Goal: Transaction & Acquisition: Purchase product/service

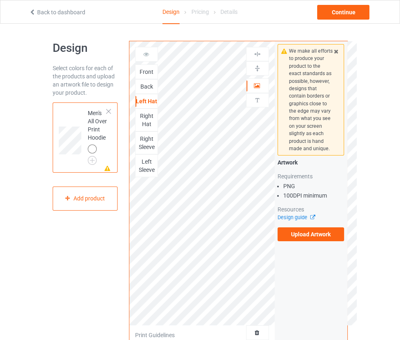
click at [151, 139] on div "Right Sleeve" at bounding box center [146, 143] width 22 height 16
click at [330, 238] on label "Upload Artwork" at bounding box center [310, 234] width 67 height 14
click at [0, 0] on input "Upload Artwork" at bounding box center [0, 0] width 0 height 0
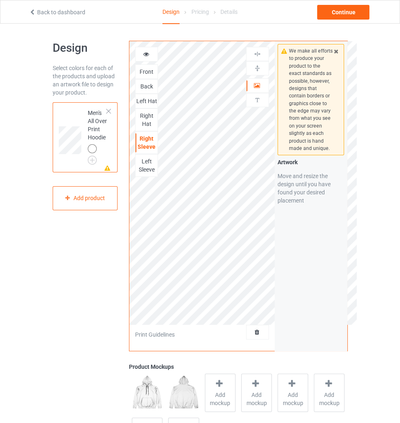
click at [153, 105] on div "Left Hat" at bounding box center [146, 101] width 23 height 15
click at [153, 104] on div "Left Hat" at bounding box center [146, 101] width 22 height 8
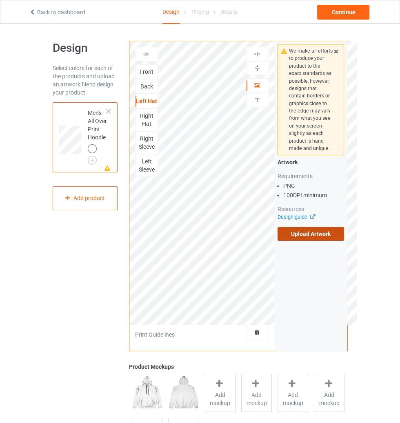
click at [317, 235] on label "Upload Artwork" at bounding box center [310, 234] width 67 height 14
click at [0, 0] on input "Upload Artwork" at bounding box center [0, 0] width 0 height 0
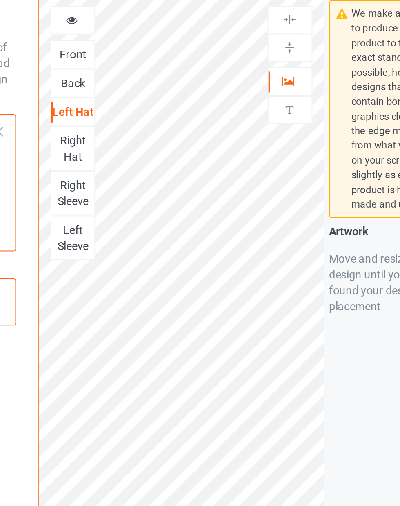
click at [257, 83] on icon at bounding box center [256, 85] width 7 height 6
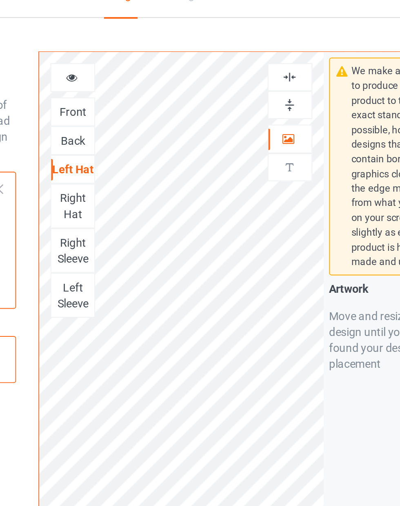
click at [257, 70] on img at bounding box center [257, 68] width 8 height 8
click at [259, 55] on img at bounding box center [257, 54] width 8 height 8
click at [151, 119] on div "Right Hat" at bounding box center [146, 120] width 22 height 16
click at [257, 86] on icon at bounding box center [256, 85] width 7 height 6
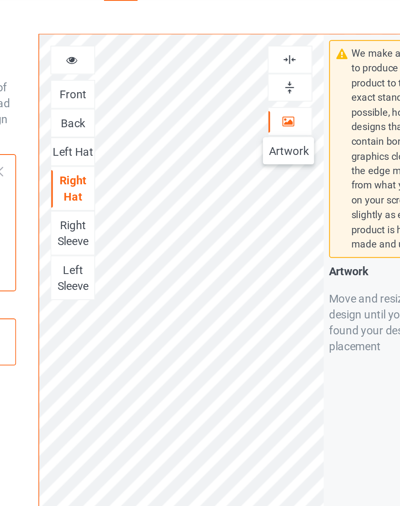
click at [258, 70] on img at bounding box center [257, 68] width 8 height 8
click at [260, 53] on img at bounding box center [257, 54] width 8 height 8
click at [151, 73] on div "Front" at bounding box center [146, 72] width 22 height 8
click at [254, 84] on icon at bounding box center [256, 85] width 7 height 6
click at [260, 53] on img at bounding box center [257, 54] width 8 height 8
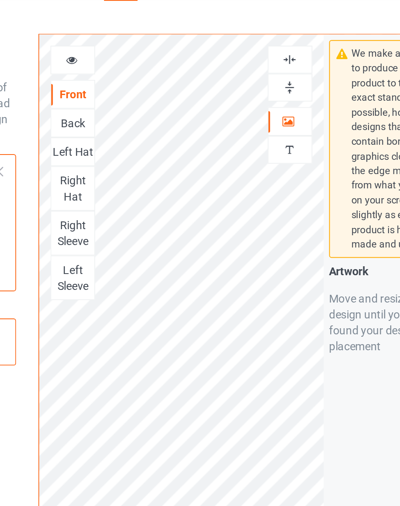
click at [145, 86] on div "Back" at bounding box center [146, 86] width 22 height 8
click at [259, 87] on icon at bounding box center [256, 85] width 7 height 6
click at [257, 55] on img at bounding box center [257, 54] width 8 height 8
click at [258, 67] on img at bounding box center [257, 68] width 8 height 8
click at [259, 55] on img at bounding box center [257, 54] width 8 height 8
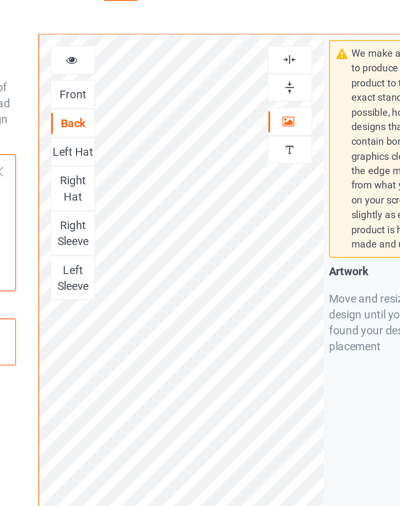
click at [146, 142] on div "Right Sleeve" at bounding box center [146, 143] width 22 height 16
click at [259, 85] on icon at bounding box center [256, 85] width 7 height 6
click at [259, 55] on img at bounding box center [257, 54] width 8 height 8
click at [264, 70] on div at bounding box center [257, 68] width 22 height 8
click at [261, 53] on img at bounding box center [257, 54] width 8 height 8
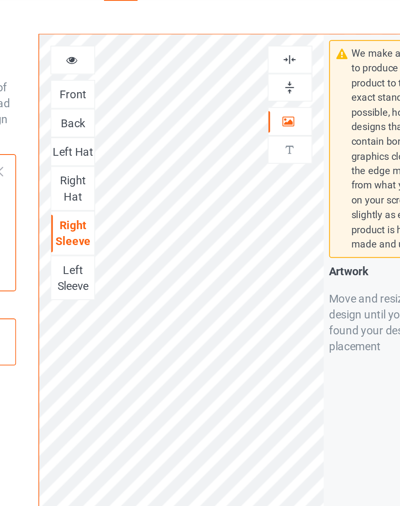
click at [260, 69] on img at bounding box center [257, 68] width 8 height 8
click at [147, 166] on div "Left Sleeve" at bounding box center [146, 165] width 22 height 16
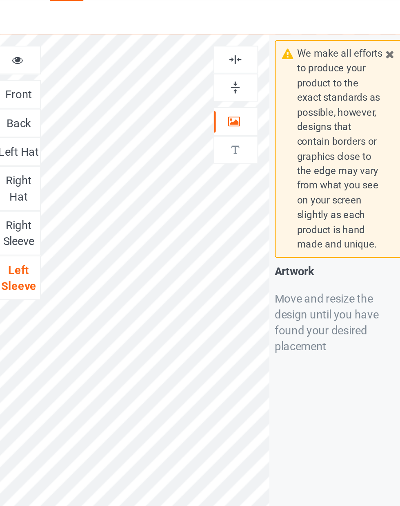
click at [252, 87] on div at bounding box center [257, 86] width 22 height 8
click at [257, 70] on img at bounding box center [257, 68] width 8 height 8
click at [259, 50] on img at bounding box center [257, 54] width 8 height 8
click at [256, 69] on img at bounding box center [257, 68] width 8 height 8
click at [255, 55] on img at bounding box center [257, 54] width 8 height 8
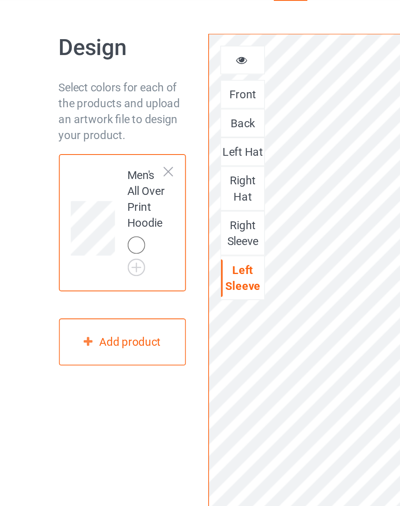
click at [151, 139] on div "Right Sleeve" at bounding box center [146, 143] width 22 height 16
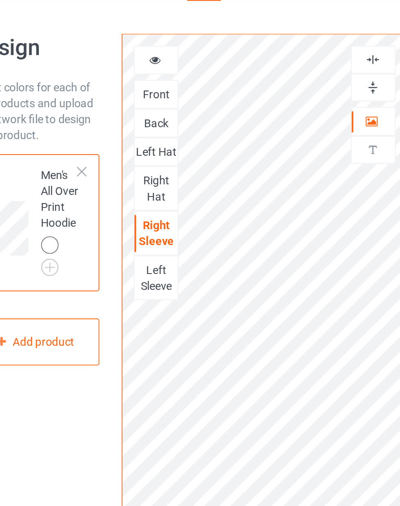
click at [149, 122] on div "Right Hat" at bounding box center [146, 120] width 22 height 16
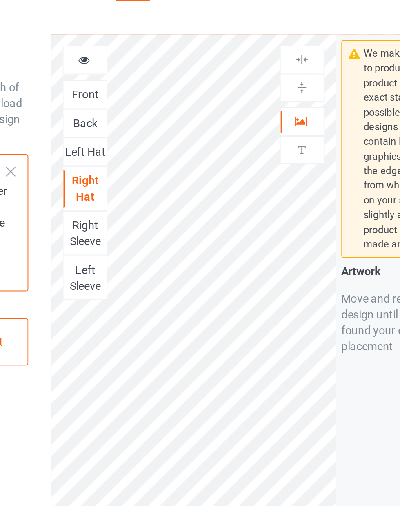
click at [148, 101] on div "Left Hat" at bounding box center [146, 101] width 22 height 8
click at [145, 83] on div "Back" at bounding box center [146, 86] width 22 height 8
click at [146, 75] on div "Front" at bounding box center [146, 72] width 22 height 8
click at [143, 55] on icon at bounding box center [145, 53] width 7 height 6
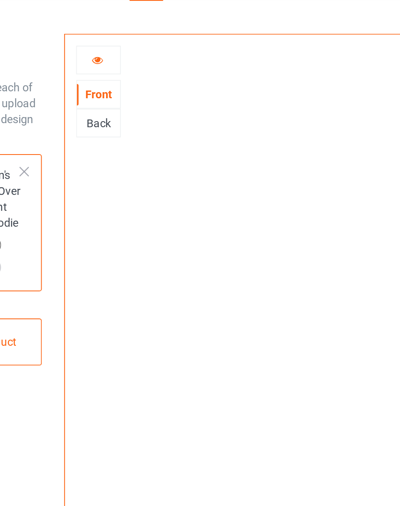
click at [144, 89] on div "Back" at bounding box center [146, 86] width 22 height 8
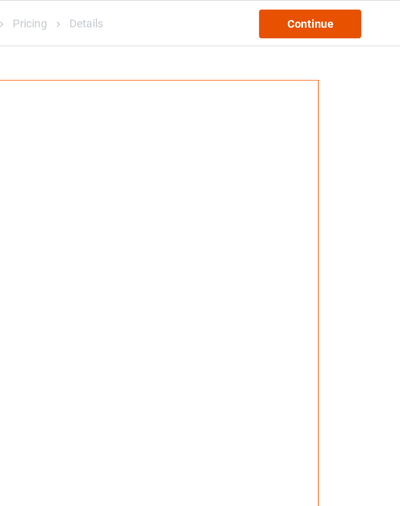
click at [351, 9] on div "Continue" at bounding box center [343, 12] width 52 height 15
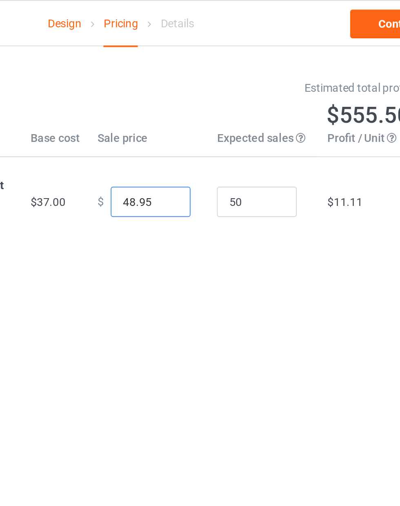
click at [201, 101] on input "48.95" at bounding box center [215, 102] width 41 height 15
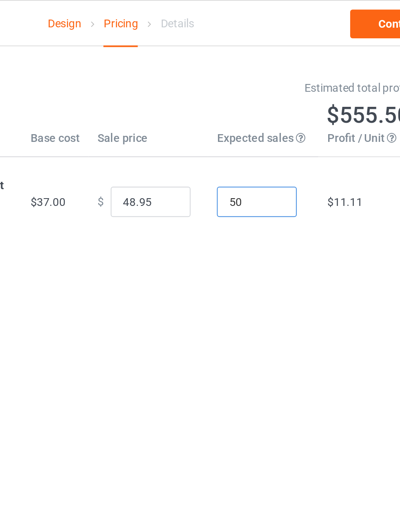
click at [276, 106] on input "50" at bounding box center [269, 102] width 41 height 15
type input "5"
type input "1"
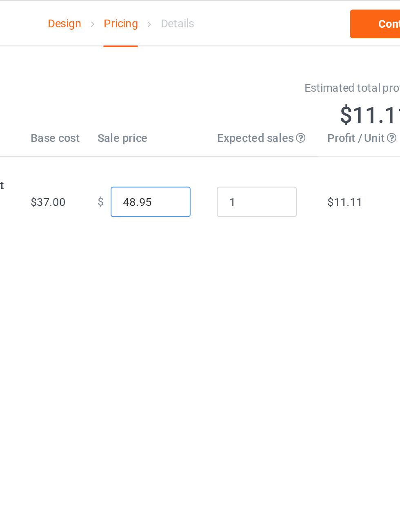
click at [204, 102] on input "48.95" at bounding box center [215, 102] width 41 height 15
click at [221, 104] on input "1495" at bounding box center [215, 102] width 41 height 15
click at [224, 103] on input "1495" at bounding box center [215, 102] width 41 height 15
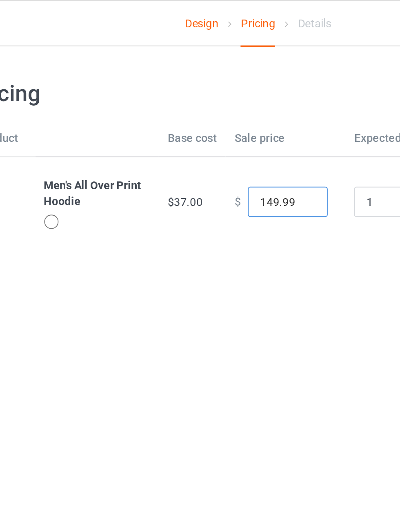
click at [204, 103] on input "149.99" at bounding box center [215, 102] width 41 height 15
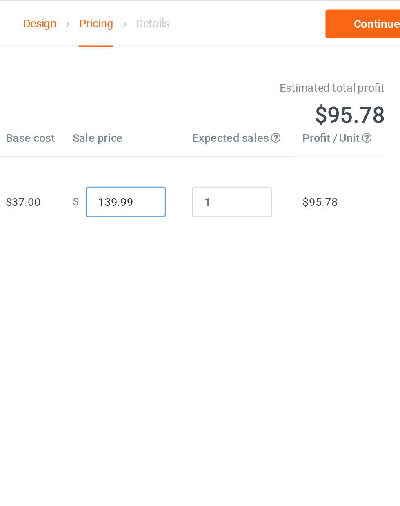
click at [200, 101] on input "139.99" at bounding box center [215, 102] width 41 height 15
click at [201, 104] on input "179.99" at bounding box center [215, 102] width 41 height 15
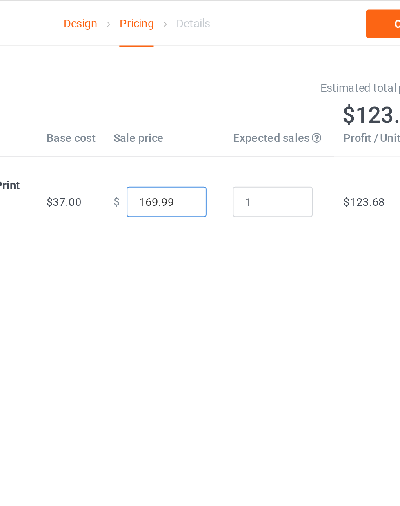
click at [204, 101] on input "169.99" at bounding box center [215, 102] width 41 height 15
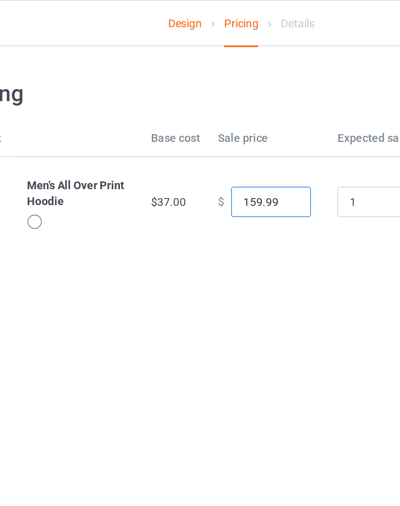
click at [204, 103] on input "159.99" at bounding box center [215, 102] width 41 height 15
type input "149.99"
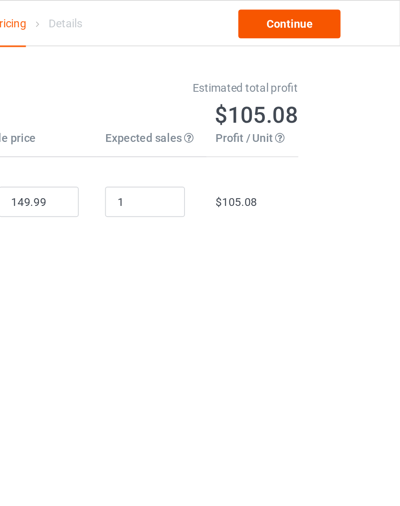
click at [354, 16] on link "Continue" at bounding box center [343, 12] width 52 height 15
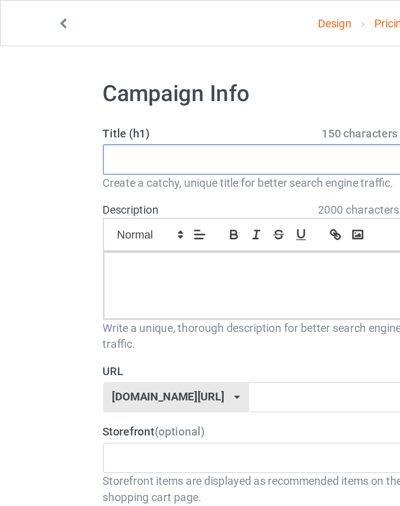
click at [131, 84] on input "text" at bounding box center [133, 81] width 161 height 15
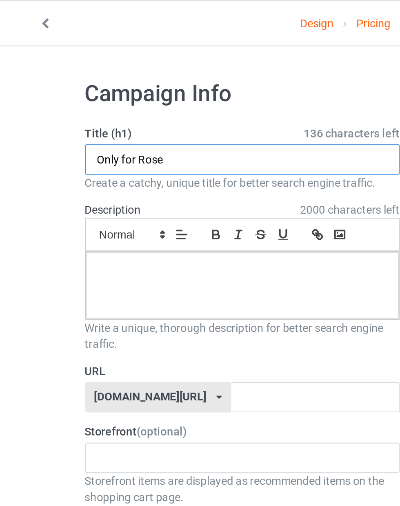
type input "Only for Rose"
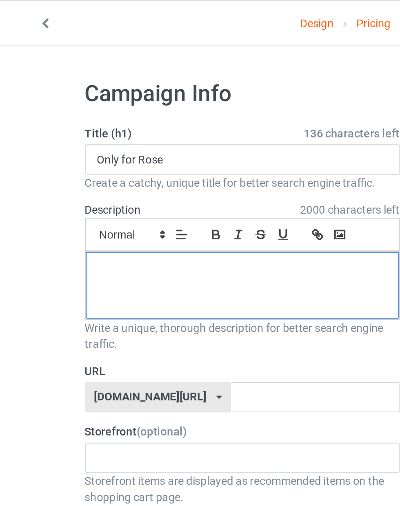
click at [149, 146] on div at bounding box center [133, 146] width 160 height 34
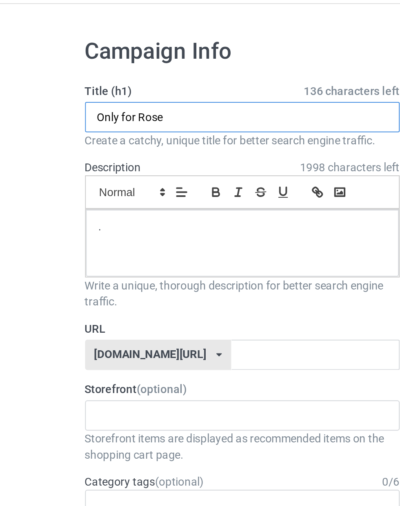
click at [129, 80] on input "Only for Rose" at bounding box center [133, 81] width 161 height 15
click at [107, 81] on input "Only for Rose" at bounding box center [133, 81] width 161 height 15
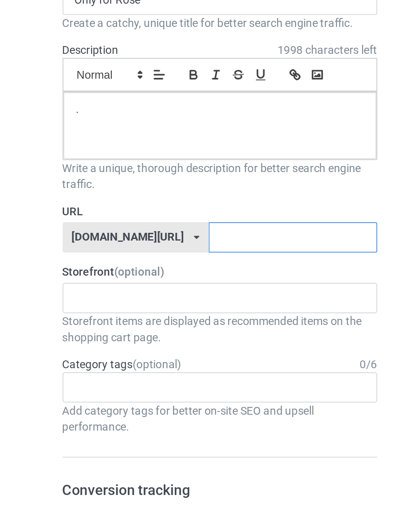
click at [127, 199] on input "text" at bounding box center [170, 202] width 86 height 15
type input "Ros"
type input "Onlyforrose4"
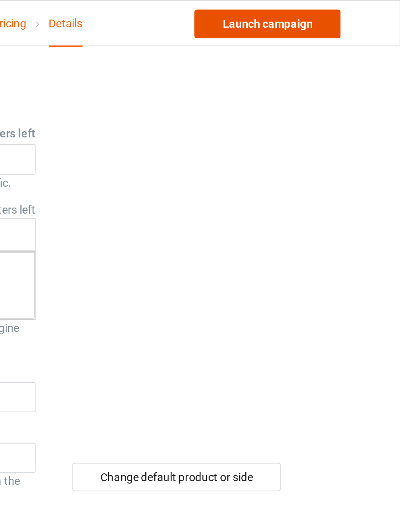
click at [359, 14] on link "Launch campaign" at bounding box center [331, 12] width 75 height 15
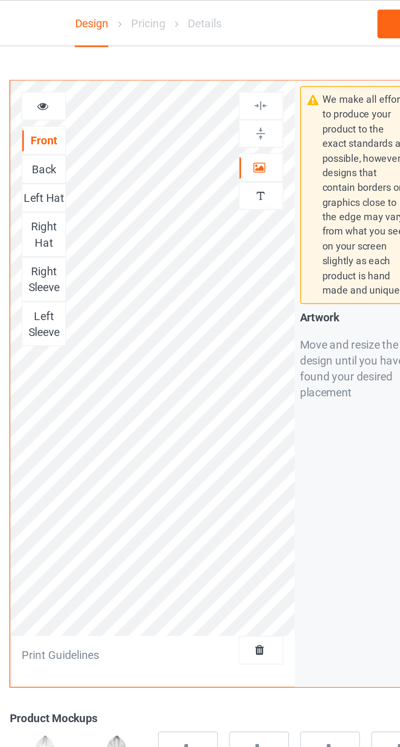
click at [257, 84] on icon at bounding box center [256, 85] width 7 height 6
click at [257, 69] on img at bounding box center [257, 68] width 8 height 8
click at [260, 53] on img at bounding box center [257, 54] width 8 height 8
click at [148, 85] on div "Back" at bounding box center [146, 86] width 22 height 8
click at [256, 87] on icon at bounding box center [256, 85] width 7 height 6
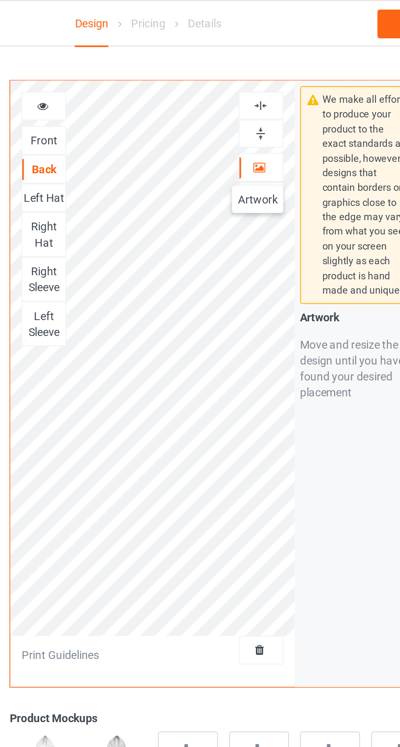
click at [260, 54] on img at bounding box center [257, 54] width 8 height 8
click at [140, 98] on div "Left Hat" at bounding box center [146, 101] width 22 height 8
click at [259, 84] on icon at bounding box center [256, 85] width 7 height 6
click at [258, 69] on img at bounding box center [257, 68] width 8 height 8
click at [257, 52] on img at bounding box center [257, 54] width 8 height 8
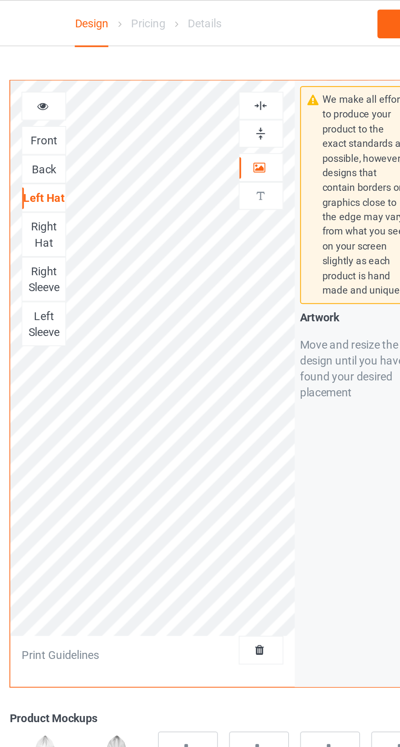
click at [143, 115] on div "Right Hat" at bounding box center [146, 120] width 22 height 16
click at [258, 86] on icon at bounding box center [256, 85] width 7 height 6
click at [255, 71] on img at bounding box center [257, 68] width 8 height 8
click at [259, 54] on img at bounding box center [257, 54] width 8 height 8
click at [142, 135] on div "Right Sleeve" at bounding box center [146, 143] width 22 height 16
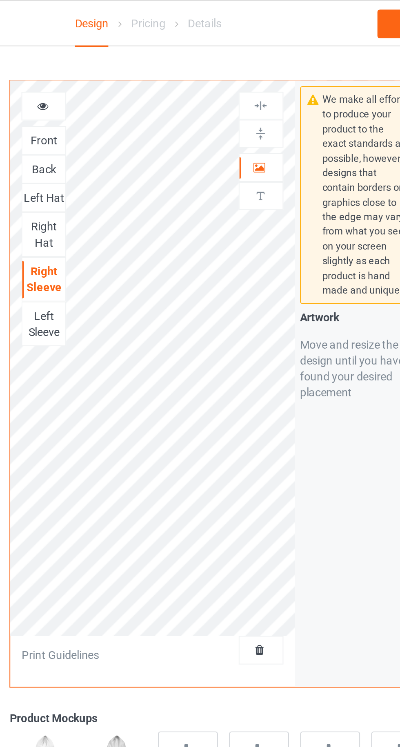
click at [259, 83] on icon at bounding box center [256, 85] width 7 height 6
click at [260, 69] on img at bounding box center [257, 68] width 8 height 8
click at [260, 51] on img at bounding box center [257, 54] width 8 height 8
click at [257, 69] on img at bounding box center [257, 68] width 8 height 8
click at [257, 51] on img at bounding box center [257, 54] width 8 height 8
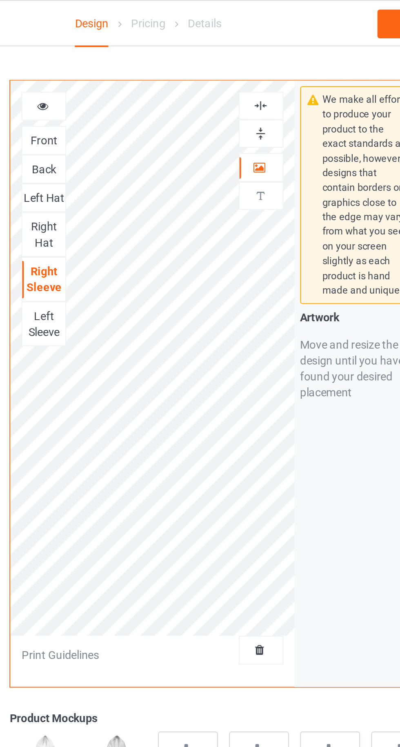
click at [147, 164] on div "Left Sleeve" at bounding box center [146, 165] width 22 height 16
click at [258, 70] on img at bounding box center [257, 68] width 8 height 8
click at [260, 52] on img at bounding box center [257, 54] width 8 height 8
click at [260, 69] on img at bounding box center [257, 68] width 8 height 8
click at [257, 53] on img at bounding box center [257, 54] width 8 height 8
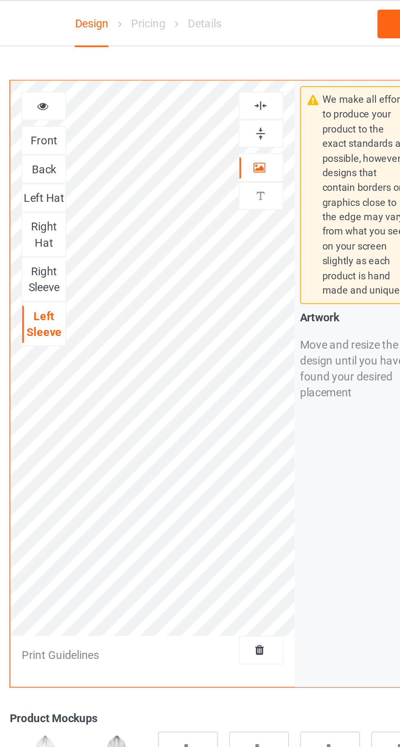
click at [141, 135] on div "Right Sleeve" at bounding box center [146, 143] width 22 height 16
click at [142, 116] on div "Right Hat" at bounding box center [146, 120] width 22 height 16
click at [142, 97] on div "Left Hat" at bounding box center [146, 101] width 22 height 8
click at [142, 82] on div "Back" at bounding box center [146, 86] width 22 height 8
click at [142, 72] on div "Front" at bounding box center [146, 72] width 22 height 8
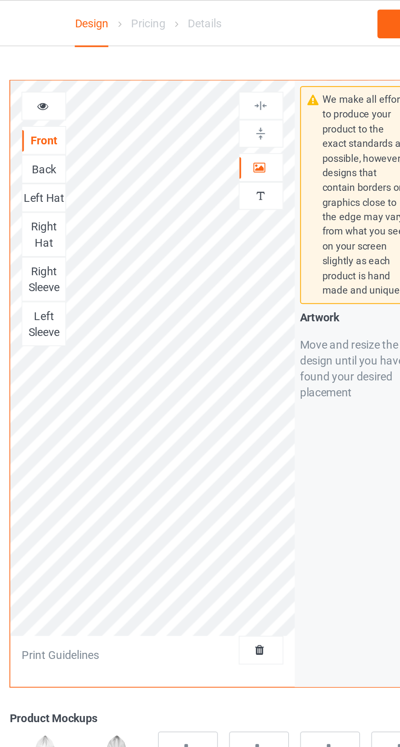
click at [140, 52] on div at bounding box center [146, 54] width 22 height 8
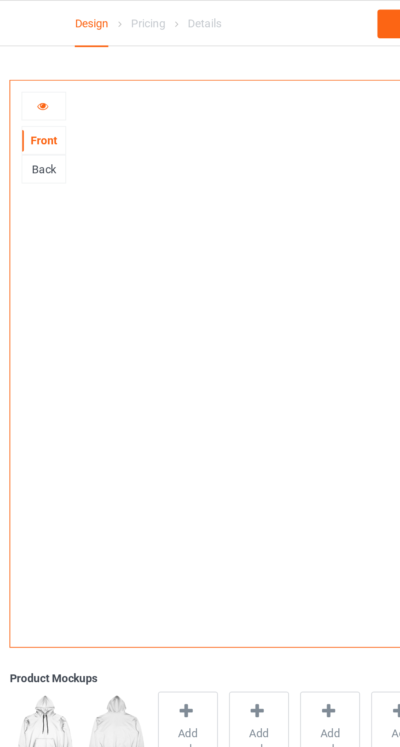
click at [142, 86] on div "Back" at bounding box center [146, 86] width 22 height 8
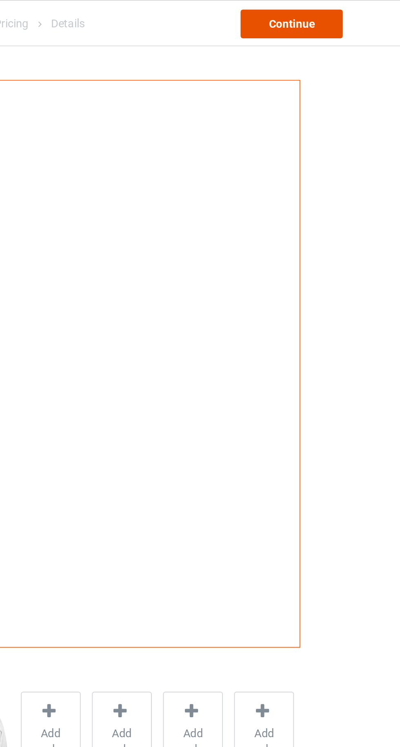
click at [334, 11] on div "Continue" at bounding box center [343, 12] width 52 height 15
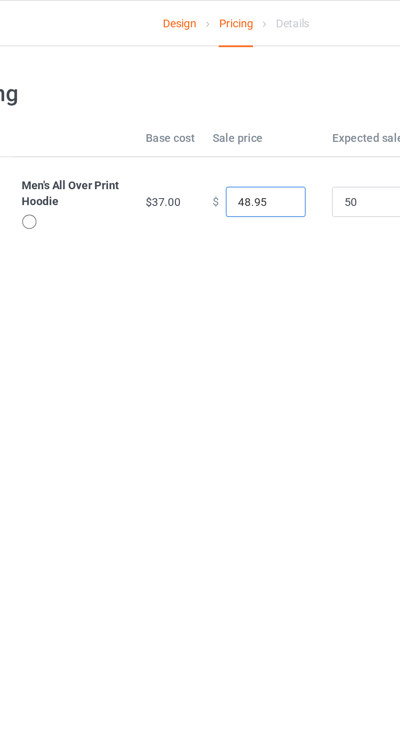
click at [199, 100] on input "48.95" at bounding box center [215, 102] width 41 height 15
click at [206, 104] on input "148.95" at bounding box center [215, 102] width 41 height 15
click at [219, 106] on input "149.95" at bounding box center [215, 102] width 41 height 15
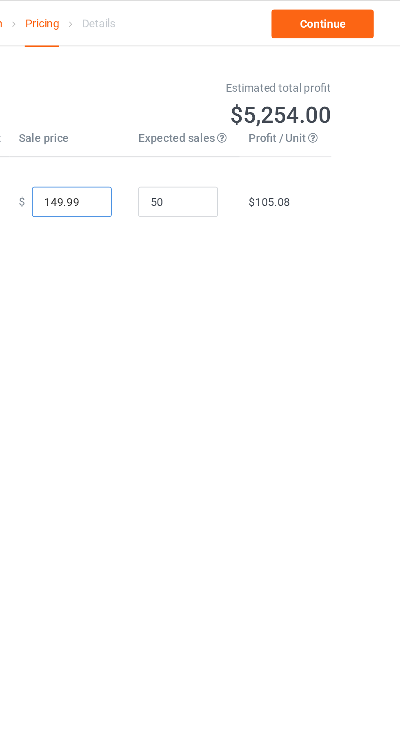
type input "149.99"
click at [262, 104] on input "50" at bounding box center [269, 102] width 41 height 15
type input "5"
type input "1"
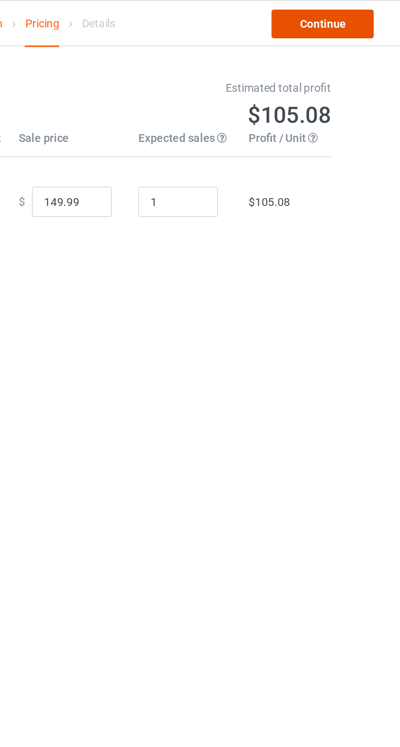
click at [323, 13] on link "Continue" at bounding box center [343, 12] width 52 height 15
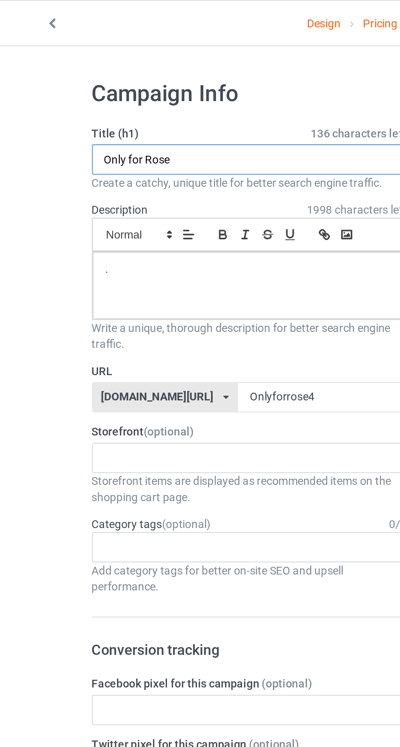
click at [99, 83] on input "Only for Rose" at bounding box center [133, 81] width 161 height 15
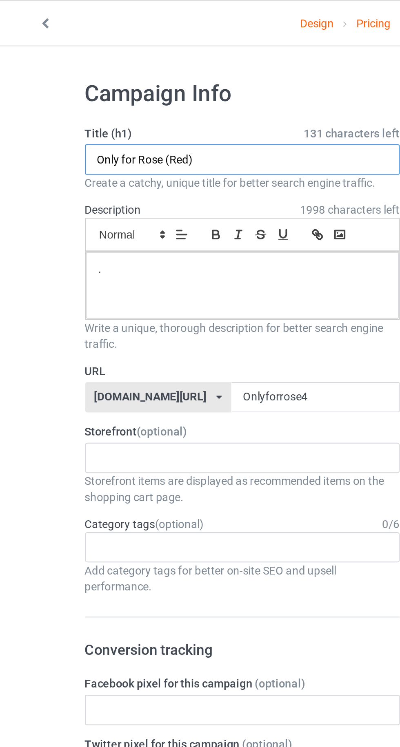
type input "Only for Rose (Red)"
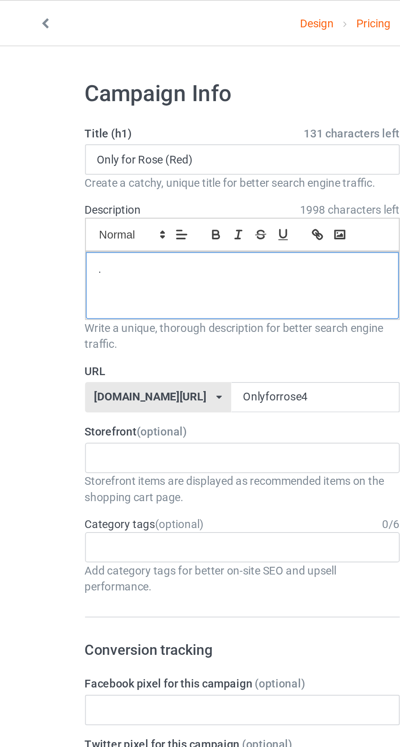
click at [92, 154] on div "." at bounding box center [133, 146] width 160 height 34
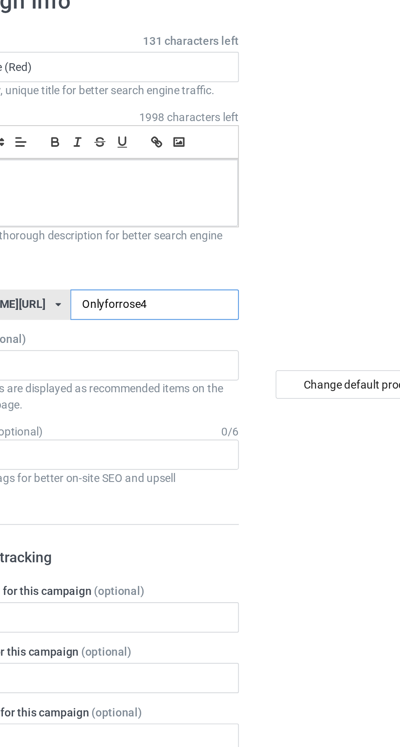
click at [157, 203] on input "Onlyforrose4" at bounding box center [170, 202] width 86 height 15
type input "Onlyforrosered"
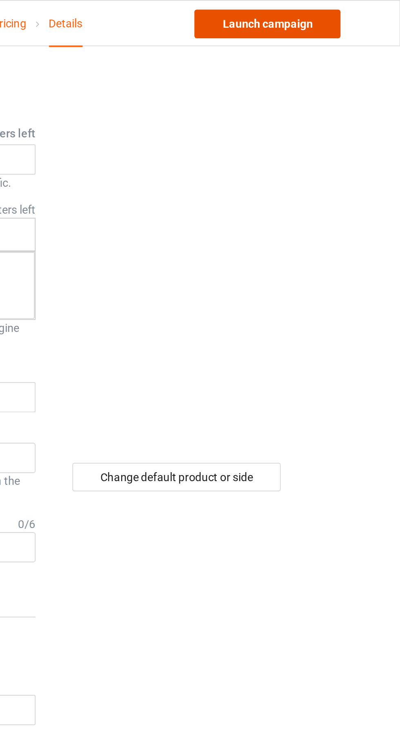
click at [310, 17] on link "Launch campaign" at bounding box center [331, 12] width 75 height 15
